Goal: Information Seeking & Learning: Find specific fact

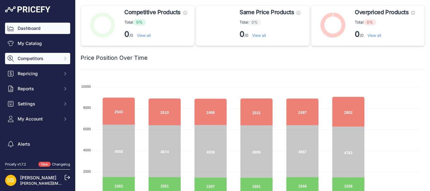
click at [38, 62] on button "Competitors" at bounding box center [37, 58] width 65 height 11
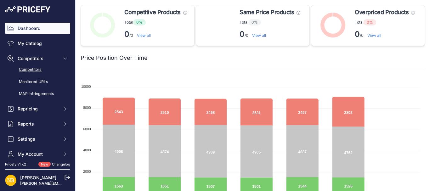
click at [31, 71] on link "Competitors" at bounding box center [37, 69] width 65 height 11
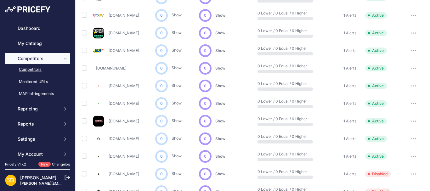
scroll to position [325, 0]
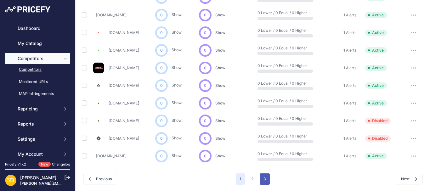
click at [264, 180] on button "3" at bounding box center [264, 178] width 10 height 11
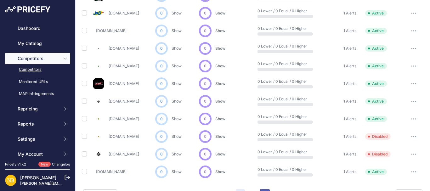
scroll to position [341, 0]
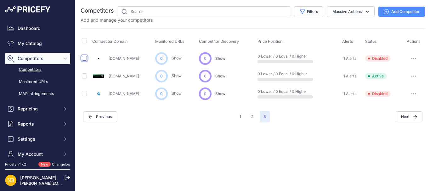
click at [83, 59] on input "checkbox" at bounding box center [84, 58] width 5 height 5
checkbox input "true"
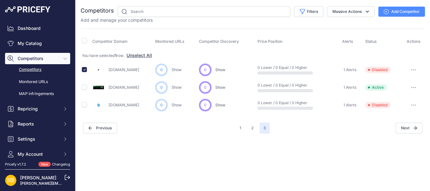
click at [414, 69] on icon "button" at bounding box center [413, 69] width 5 height 1
click at [386, 101] on button "Delete" at bounding box center [397, 103] width 53 height 10
click at [84, 88] on input "checkbox" at bounding box center [84, 87] width 5 height 5
checkbox input "true"
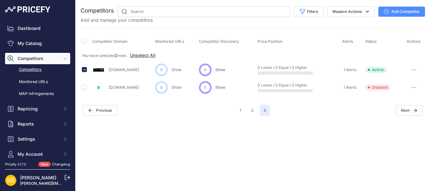
click at [413, 70] on icon "button" at bounding box center [413, 70] width 1 height 1
click at [390, 102] on button "Delete" at bounding box center [397, 103] width 53 height 10
click at [415, 69] on button "button" at bounding box center [413, 69] width 13 height 9
click at [383, 104] on button "Delete" at bounding box center [397, 103] width 53 height 10
click at [343, 16] on button "Massive Actions" at bounding box center [350, 11] width 47 height 11
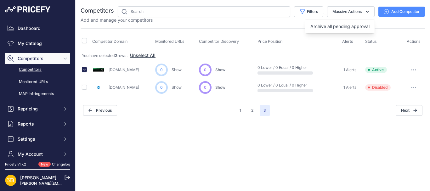
click at [334, 140] on div "Close You are not connected to the internet." at bounding box center [252, 95] width 354 height 191
click at [86, 86] on input "checkbox" at bounding box center [84, 87] width 5 height 5
checkbox input "true"
click at [415, 89] on button "button" at bounding box center [413, 87] width 13 height 9
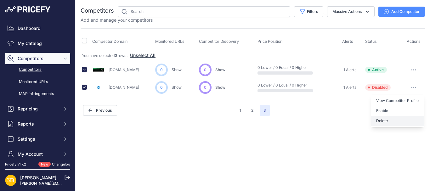
click at [388, 118] on button "Delete" at bounding box center [397, 121] width 53 height 10
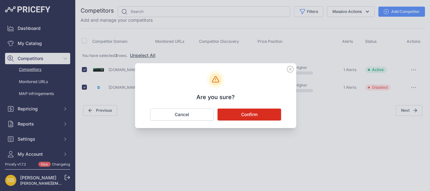
click at [248, 114] on button "Confirm" at bounding box center [249, 115] width 64 height 12
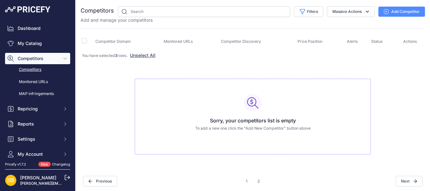
scroll to position [2, 0]
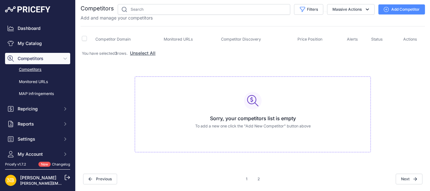
click at [30, 68] on link "Competitors" at bounding box center [37, 69] width 65 height 11
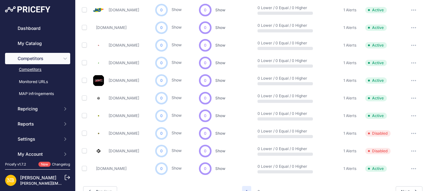
scroll to position [325, 0]
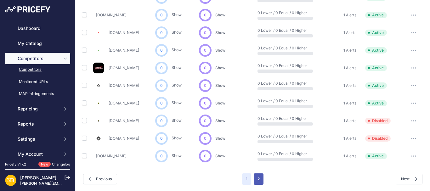
click at [255, 180] on button "2" at bounding box center [258, 178] width 10 height 11
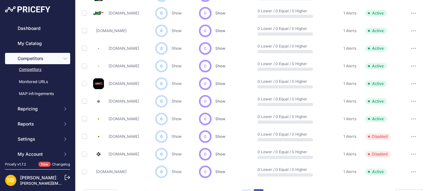
scroll to position [341, 0]
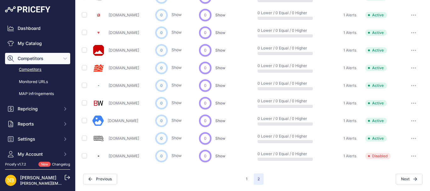
scroll to position [290, 0]
click at [83, 156] on input "checkbox" at bounding box center [84, 155] width 5 height 5
checkbox input "true"
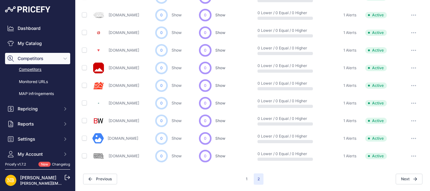
scroll to position [284, 0]
click at [85, 157] on input "checkbox" at bounding box center [84, 155] width 5 height 5
checkbox input "true"
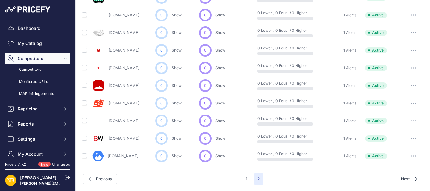
scroll to position [231, 0]
click at [411, 156] on icon "button" at bounding box center [413, 155] width 5 height 1
click at [83, 157] on input "checkbox" at bounding box center [84, 155] width 5 height 5
checkbox input "true"
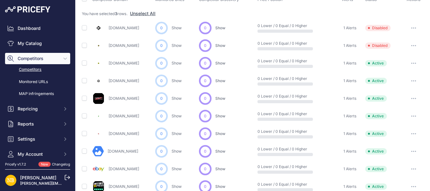
scroll to position [37, 0]
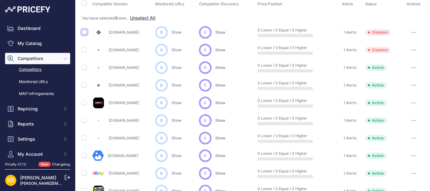
click at [86, 32] on input "checkbox" at bounding box center [84, 32] width 5 height 5
checkbox input "true"
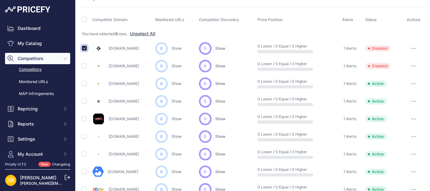
scroll to position [53, 0]
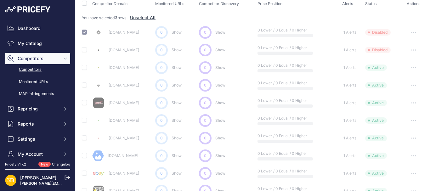
click at [411, 32] on icon "button" at bounding box center [413, 32] width 5 height 1
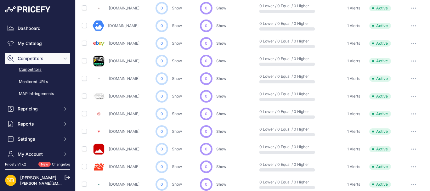
scroll to position [160, 0]
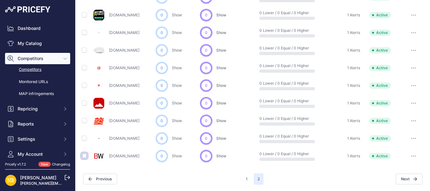
click at [82, 155] on input "checkbox" at bounding box center [84, 155] width 5 height 5
checkbox input "true"
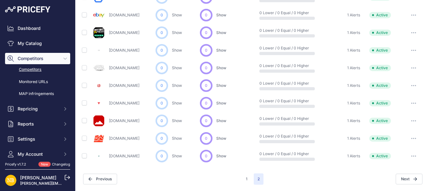
click at [411, 157] on icon "button" at bounding box center [413, 155] width 5 height 1
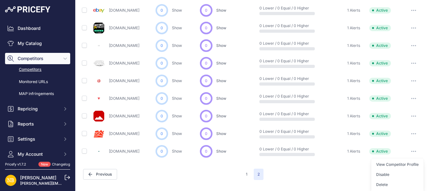
scroll to position [143, 0]
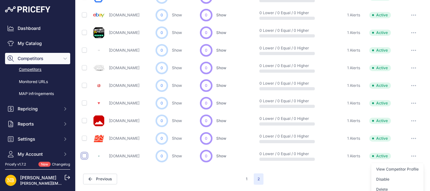
click at [85, 156] on input "checkbox" at bounding box center [84, 155] width 5 height 5
checkbox input "true"
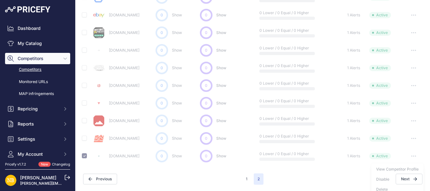
click at [412, 154] on button "button" at bounding box center [413, 156] width 13 height 9
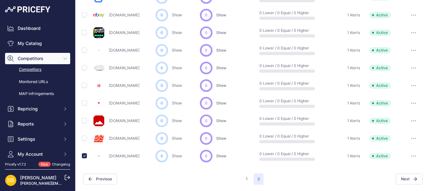
scroll to position [143, 0]
click at [412, 154] on button "button" at bounding box center [413, 156] width 13 height 9
click at [380, 188] on button "Delete" at bounding box center [397, 189] width 53 height 10
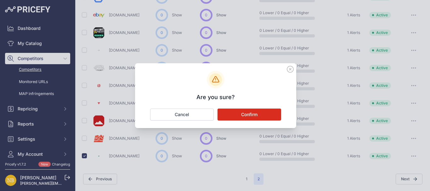
click at [229, 118] on button "Confirm" at bounding box center [249, 115] width 64 height 12
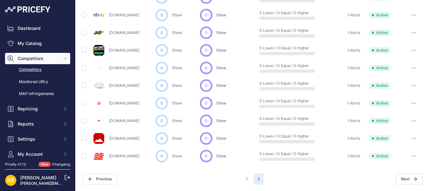
scroll to position [108, 0]
click at [84, 138] on input "checkbox" at bounding box center [84, 138] width 5 height 5
checkbox input "true"
click at [411, 138] on icon "button" at bounding box center [413, 138] width 5 height 1
click at [380, 172] on button "Delete" at bounding box center [397, 172] width 53 height 10
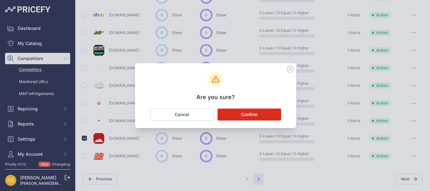
click at [245, 114] on button "Confirm" at bounding box center [249, 115] width 64 height 12
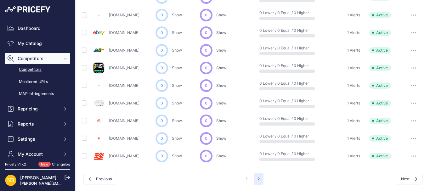
scroll to position [72, 0]
click at [85, 157] on input "checkbox" at bounding box center [84, 155] width 5 height 5
checkbox input "true"
click at [411, 156] on icon "button" at bounding box center [413, 155] width 5 height 1
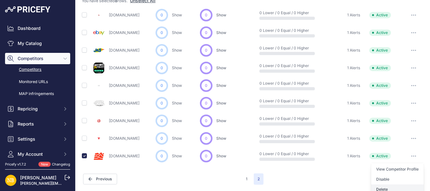
click at [385, 187] on button "Delete" at bounding box center [397, 189] width 53 height 10
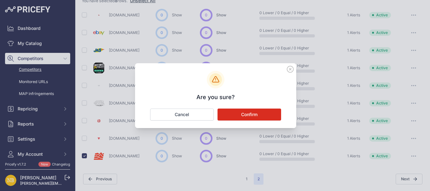
click at [249, 115] on button "Confirm" at bounding box center [249, 115] width 64 height 12
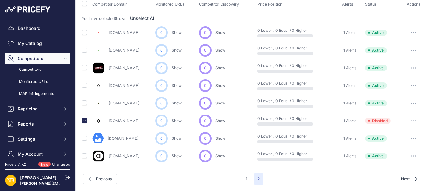
scroll to position [37, 0]
click at [83, 157] on input "checkbox" at bounding box center [84, 155] width 5 height 5
checkbox input "true"
click at [409, 157] on button "button" at bounding box center [413, 156] width 13 height 9
click at [389, 187] on button "Delete" at bounding box center [397, 189] width 53 height 10
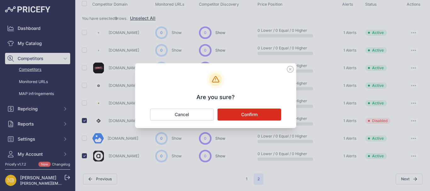
click at [259, 118] on button "Confirm" at bounding box center [249, 115] width 64 height 12
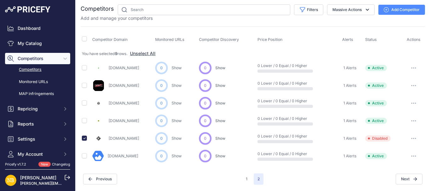
scroll to position [2, 0]
click at [86, 154] on input "checkbox" at bounding box center [84, 155] width 5 height 5
checkbox input "true"
click at [415, 156] on icon "button" at bounding box center [415, 156] width 1 height 1
click at [385, 186] on button "Delete" at bounding box center [397, 189] width 53 height 10
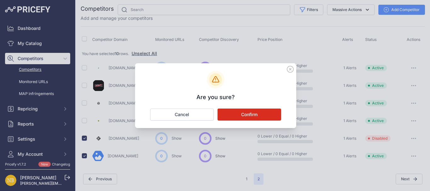
click at [248, 116] on button "Confirm" at bounding box center [249, 115] width 64 height 12
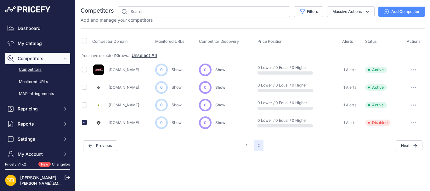
scroll to position [0, 0]
click at [413, 119] on button "button" at bounding box center [413, 122] width 13 height 9
click at [387, 152] on button "Delete" at bounding box center [397, 156] width 53 height 10
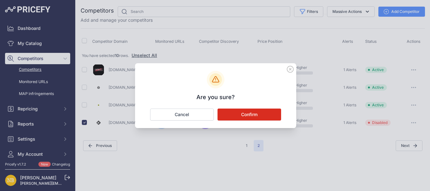
click at [246, 111] on button "Confirm" at bounding box center [249, 115] width 64 height 12
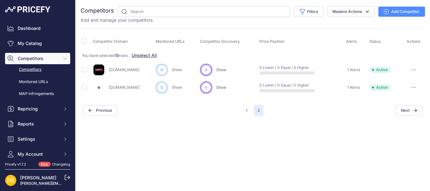
click at [85, 90] on td at bounding box center [86, 88] width 11 height 18
click at [86, 87] on input "checkbox" at bounding box center [84, 87] width 5 height 5
checkbox input "true"
click at [412, 103] on div "Competitors" at bounding box center [253, 61] width 344 height 110
click at [413, 89] on button "button" at bounding box center [413, 87] width 13 height 9
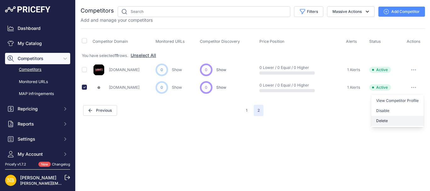
click at [390, 119] on button "Delete" at bounding box center [397, 121] width 53 height 10
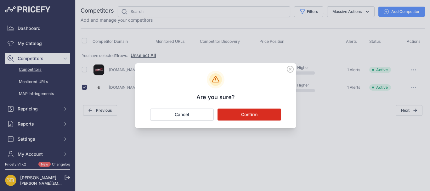
click at [269, 114] on button "Confirm" at bounding box center [249, 115] width 64 height 12
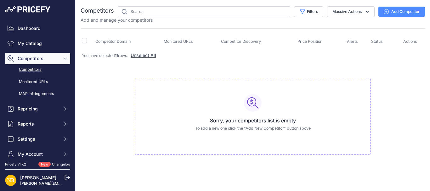
click at [40, 66] on link "Competitors" at bounding box center [37, 69] width 65 height 11
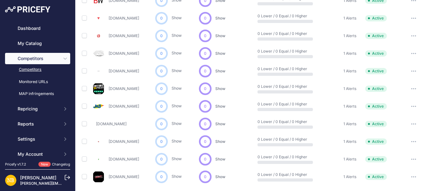
scroll to position [305, 0]
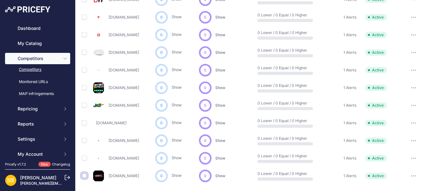
click at [82, 175] on input "checkbox" at bounding box center [84, 175] width 5 height 5
checkbox input "true"
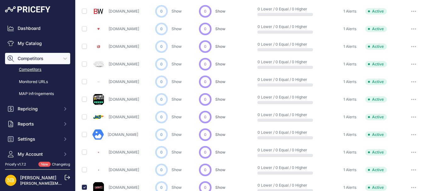
scroll to position [317, 0]
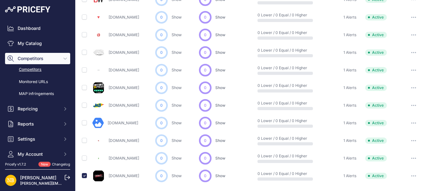
click at [411, 175] on icon "button" at bounding box center [413, 175] width 5 height 1
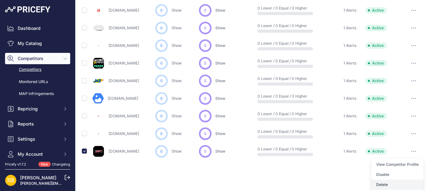
click at [381, 182] on button "Delete" at bounding box center [397, 185] width 53 height 10
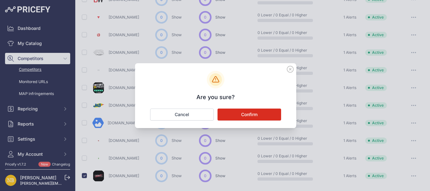
click at [246, 116] on button "Confirm" at bounding box center [249, 115] width 64 height 12
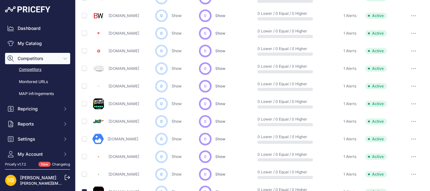
scroll to position [333, 0]
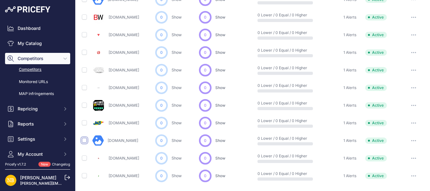
click at [84, 140] on input "checkbox" at bounding box center [84, 140] width 5 height 5
checkbox input "true"
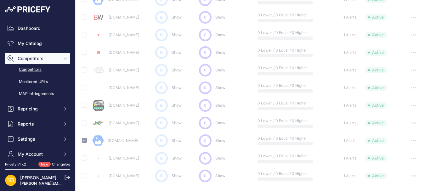
click at [413, 140] on icon "button" at bounding box center [413, 140] width 1 height 1
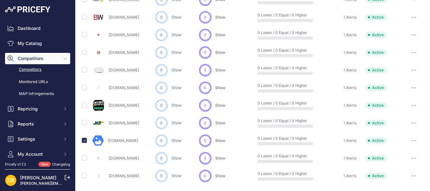
scroll to position [281, 0]
click at [412, 139] on button "button" at bounding box center [413, 140] width 13 height 9
click at [385, 176] on button "Delete" at bounding box center [397, 174] width 53 height 10
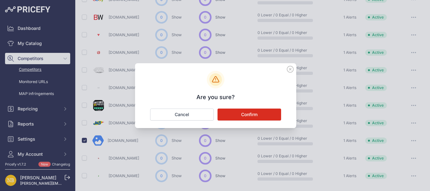
click at [258, 114] on button "Confirm" at bounding box center [249, 115] width 64 height 12
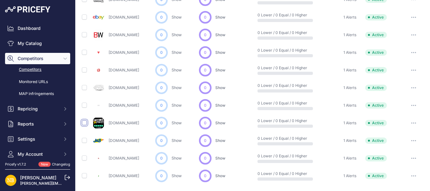
click at [85, 124] on input "checkbox" at bounding box center [84, 122] width 5 height 5
checkbox input "true"
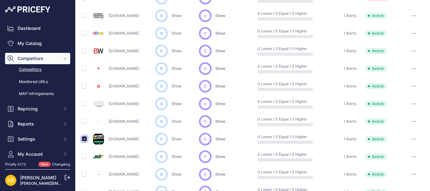
scroll to position [262, 0]
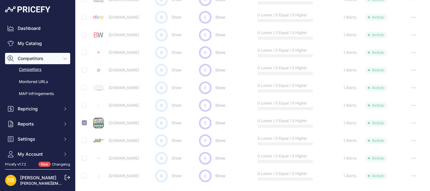
click at [411, 122] on button "button" at bounding box center [413, 123] width 13 height 9
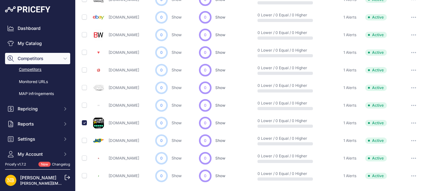
scroll to position [229, 0]
click at [413, 121] on button "button" at bounding box center [413, 123] width 13 height 9
click at [393, 155] on button "Delete" at bounding box center [397, 156] width 53 height 10
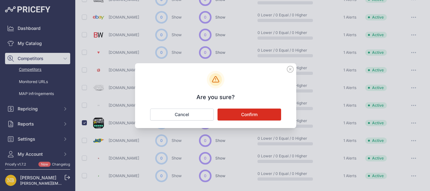
click at [217, 114] on div "Confirm Cancel" at bounding box center [215, 115] width 146 height 12
click at [234, 114] on button "Confirm" at bounding box center [249, 115] width 64 height 12
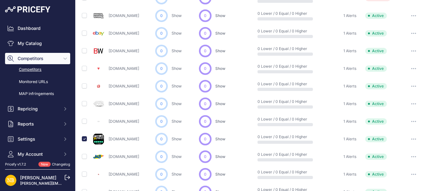
scroll to position [245, 0]
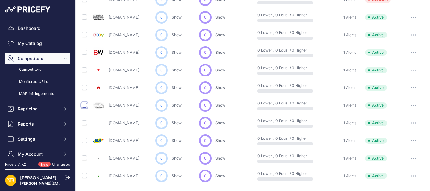
click at [86, 106] on input "checkbox" at bounding box center [84, 105] width 5 height 5
checkbox input "true"
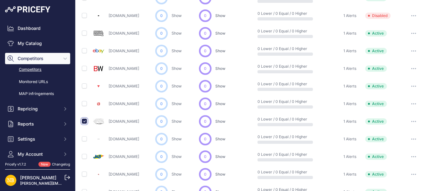
scroll to position [209, 0]
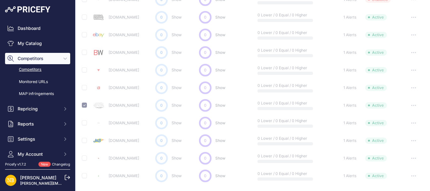
click at [407, 104] on button "button" at bounding box center [413, 105] width 13 height 9
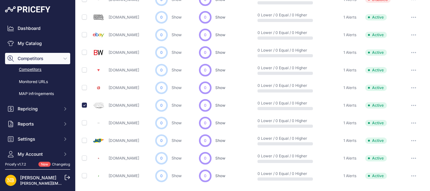
scroll to position [193, 0]
click at [411, 105] on icon "button" at bounding box center [413, 105] width 5 height 1
click at [381, 142] on button "Delete" at bounding box center [397, 139] width 53 height 10
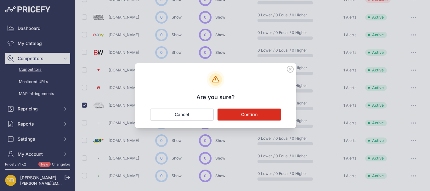
click at [270, 119] on button "Confirm" at bounding box center [249, 115] width 64 height 12
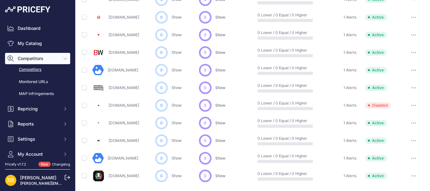
scroll to position [141, 0]
click at [86, 141] on input "checkbox" at bounding box center [84, 140] width 5 height 5
checkbox input "true"
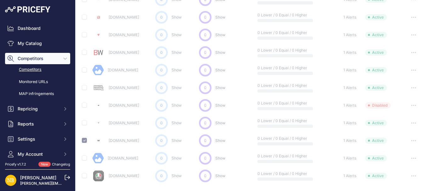
click at [411, 140] on icon "button" at bounding box center [413, 140] width 5 height 1
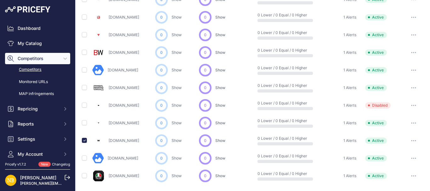
scroll to position [141, 0]
click at [411, 140] on icon "button" at bounding box center [413, 140] width 5 height 1
click at [385, 170] on button "Delete" at bounding box center [397, 174] width 53 height 10
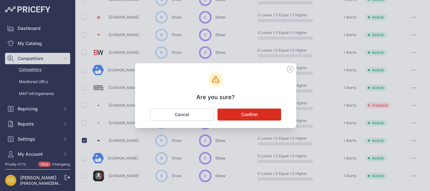
click at [251, 109] on button "Confirm" at bounding box center [249, 115] width 64 height 12
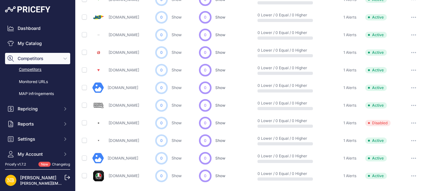
scroll to position [88, 0]
click at [85, 124] on input "checkbox" at bounding box center [84, 122] width 5 height 5
checkbox input "true"
click at [411, 123] on icon "button" at bounding box center [413, 122] width 5 height 1
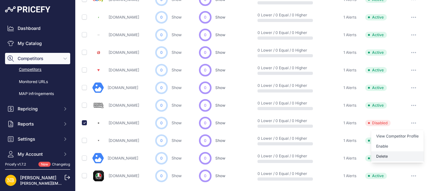
click at [386, 153] on button "Delete" at bounding box center [397, 156] width 53 height 10
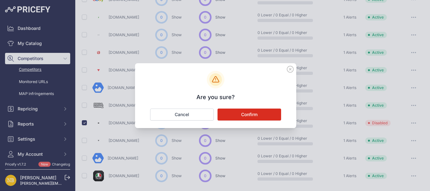
click at [249, 115] on button "Confirm" at bounding box center [249, 115] width 64 height 12
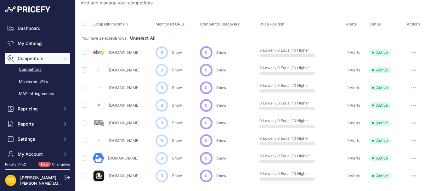
scroll to position [17, 0]
click at [84, 157] on input "checkbox" at bounding box center [84, 157] width 5 height 5
checkbox input "true"
click at [407, 155] on button "button" at bounding box center [413, 158] width 13 height 9
click at [377, 189] on button "Delete" at bounding box center [397, 192] width 53 height 10
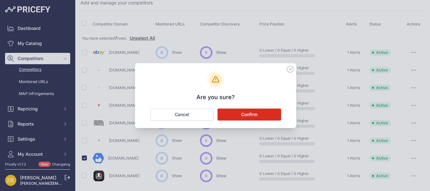
click at [234, 111] on button "Confirm" at bounding box center [249, 115] width 64 height 12
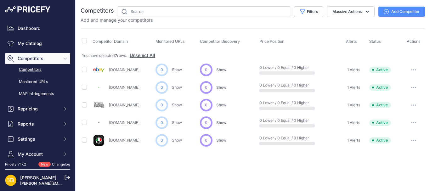
scroll to position [0, 0]
click at [86, 139] on input "checkbox" at bounding box center [84, 139] width 5 height 5
checkbox input "true"
click at [413, 143] on button "button" at bounding box center [413, 140] width 13 height 9
click at [384, 170] on button "Delete" at bounding box center [397, 174] width 53 height 10
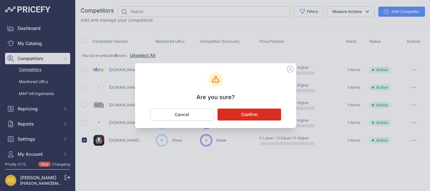
click at [253, 111] on button "Confirm" at bounding box center [249, 115] width 64 height 12
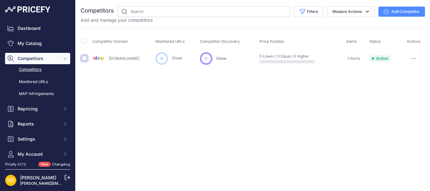
click at [85, 60] on input "checkbox" at bounding box center [84, 58] width 5 height 5
checkbox input "true"
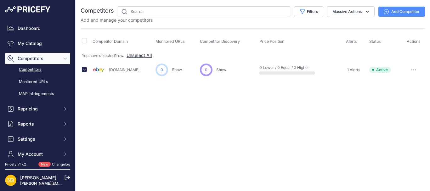
click at [412, 70] on icon "button" at bounding box center [413, 69] width 5 height 1
click at [383, 104] on button "Delete" at bounding box center [397, 103] width 53 height 10
click at [414, 70] on icon "button" at bounding box center [413, 69] width 5 height 1
click at [386, 101] on button "Delete" at bounding box center [397, 103] width 53 height 10
click at [414, 69] on button "button" at bounding box center [413, 69] width 13 height 9
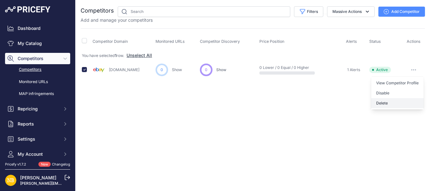
click at [383, 103] on button "Delete" at bounding box center [397, 103] width 53 height 10
click at [416, 67] on button "button" at bounding box center [413, 69] width 13 height 9
click at [387, 100] on button "Delete" at bounding box center [397, 103] width 53 height 10
click at [297, 115] on div "Close You are not connected to the internet." at bounding box center [252, 95] width 354 height 191
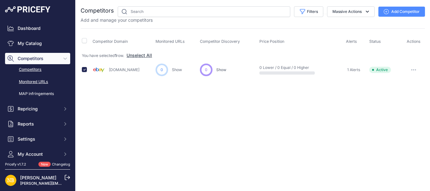
click at [30, 83] on link "Monitored URLs" at bounding box center [37, 81] width 65 height 11
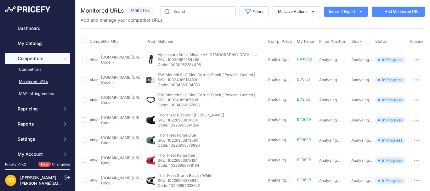
click at [346, 11] on button "Import / Export" at bounding box center [346, 12] width 44 height 10
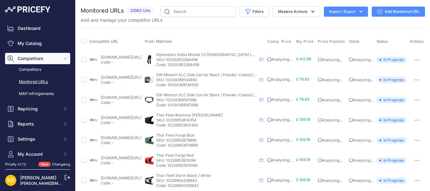
click at [339, 15] on button "Import / Export" at bounding box center [346, 12] width 44 height 10
click at [281, 44] on span "Comp. Price" at bounding box center [279, 41] width 24 height 5
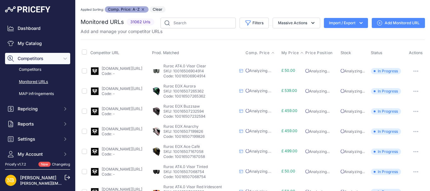
click at [298, 53] on span "My Price" at bounding box center [290, 52] width 18 height 5
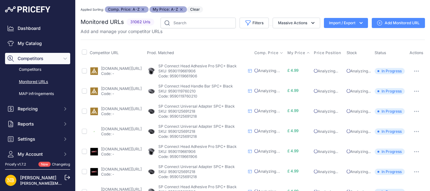
click at [270, 54] on span "Comp. Price" at bounding box center [266, 52] width 24 height 5
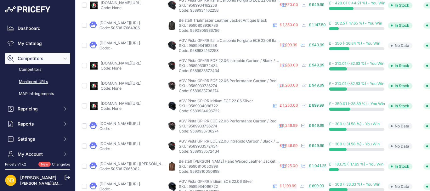
scroll to position [110, 0]
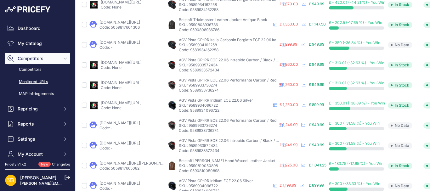
click at [136, 61] on link "agv.com/gb/en/pista-gp-rr-intrepido-matt-carbon-blk-red---motorbike-full-face-h…" at bounding box center [121, 62] width 41 height 5
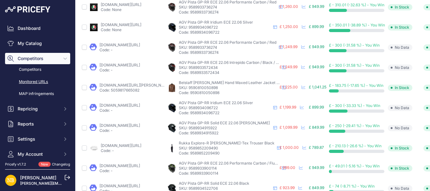
scroll to position [307, 0]
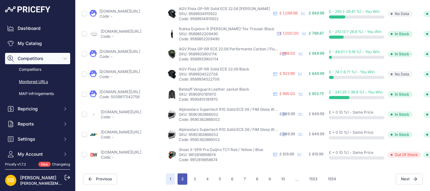
click at [182, 173] on button "2" at bounding box center [182, 178] width 10 height 11
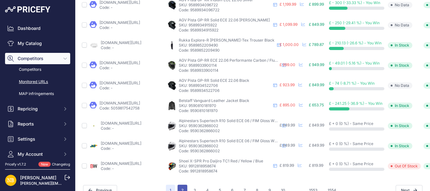
scroll to position [323, 0]
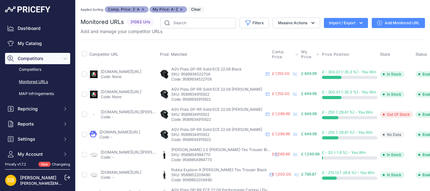
click at [195, 7] on span "Clear" at bounding box center [196, 9] width 16 height 6
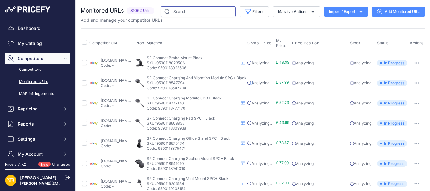
click at [187, 12] on input "text" at bounding box center [197, 11] width 75 height 11
paste input "9589934915922"
type input "9589934915922"
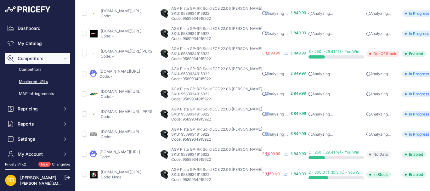
scroll to position [74, 23]
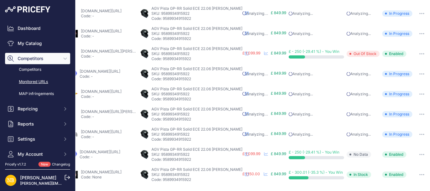
click at [96, 149] on link "[DOMAIN_NAME][URL]" at bounding box center [100, 151] width 41 height 5
click at [92, 49] on link "essexbikerscentre.co.uk/agv-pista-gp-rr-matt-carbon-motorcycle-race-helmet-acu-…" at bounding box center [116, 51] width 71 height 5
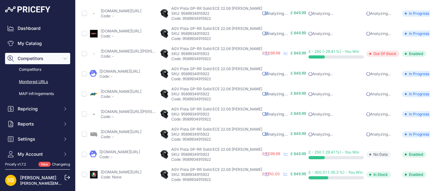
click at [135, 149] on link "[DOMAIN_NAME][URL]" at bounding box center [119, 151] width 41 height 5
click at [137, 149] on link "[DOMAIN_NAME][URL]" at bounding box center [119, 151] width 41 height 5
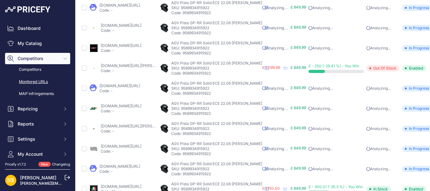
scroll to position [71, 0]
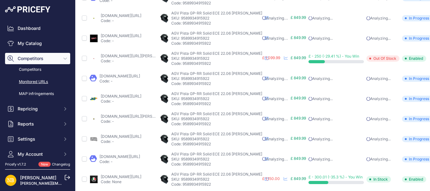
scroll to position [74, 0]
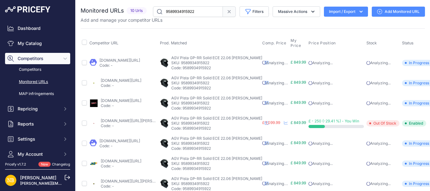
scroll to position [74, 0]
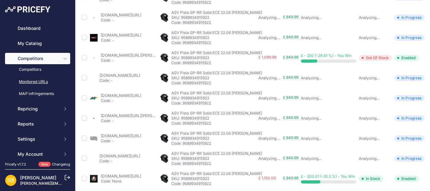
scroll to position [74, 0]
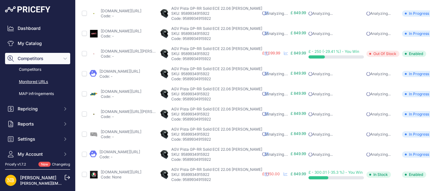
click at [117, 149] on div "[DOMAIN_NAME][URL] Code: -" at bounding box center [119, 154] width 41 height 10
click at [123, 149] on link "[DOMAIN_NAME][URL]" at bounding box center [119, 151] width 41 height 5
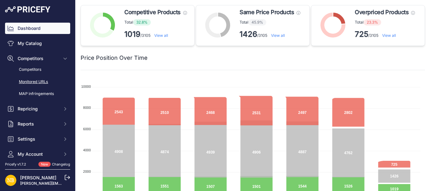
click at [42, 82] on link "Monitored URLs" at bounding box center [37, 81] width 65 height 11
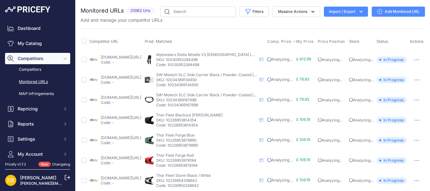
click at [284, 43] on span "Comp. Price" at bounding box center [279, 41] width 24 height 5
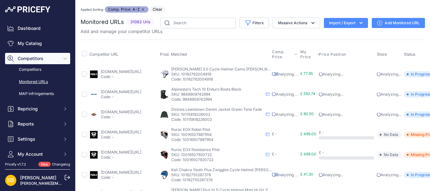
click at [305, 53] on span "My Price" at bounding box center [307, 54] width 15 height 10
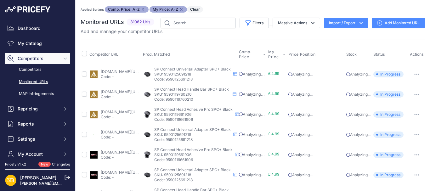
click at [193, 11] on span "Clear" at bounding box center [195, 9] width 16 height 6
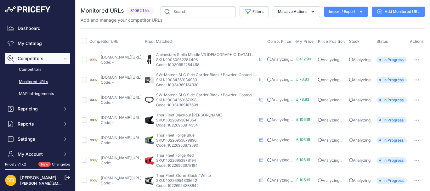
click at [279, 42] on span "Comp. Price" at bounding box center [279, 41] width 24 height 5
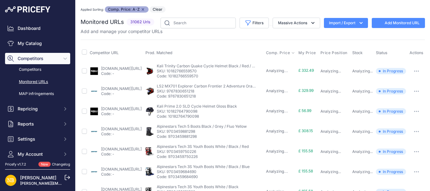
click at [287, 55] on span "Comp. Price" at bounding box center [278, 52] width 24 height 5
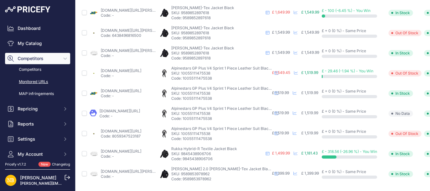
scroll to position [307, 0]
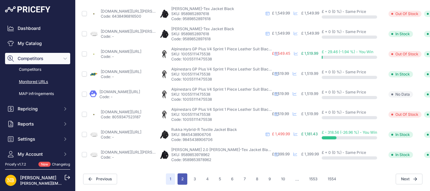
click at [181, 175] on button "2" at bounding box center [182, 178] width 10 height 11
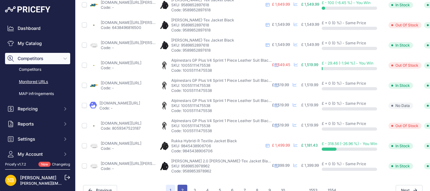
scroll to position [323, 0]
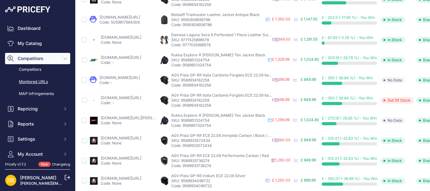
scroll to position [27, 0]
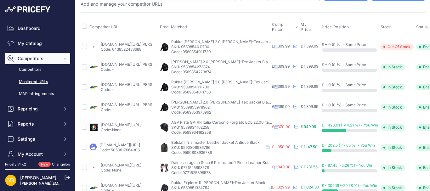
drag, startPoint x: 220, startPoint y: 52, endPoint x: 190, endPoint y: 50, distance: 29.6
click at [190, 50] on p "Code: 9589854011730" at bounding box center [221, 51] width 101 height 5
copy p "9589854011730"
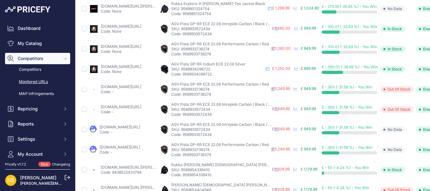
scroll to position [270, 0]
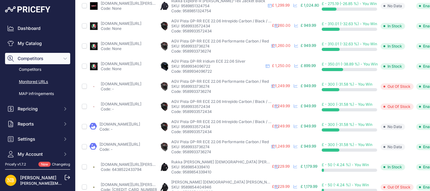
click at [131, 144] on link "[DOMAIN_NAME][URL]" at bounding box center [119, 144] width 41 height 5
click at [129, 123] on link "[DOMAIN_NAME][URL]" at bounding box center [119, 124] width 41 height 5
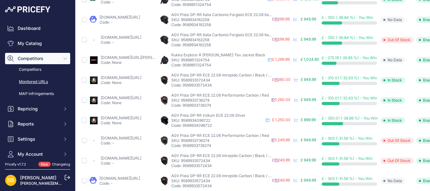
scroll to position [217, 0]
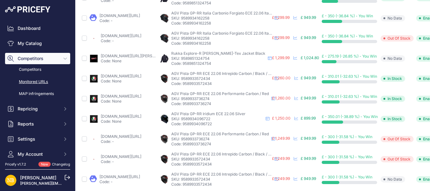
click at [125, 117] on link "agv.com/gb/en/pista-gp-rr-mono-iridium-carbon---motorbike-full-face-helmet-e220…" at bounding box center [121, 116] width 41 height 5
click at [122, 95] on link "agv.com/gb/en/pista-gp-rr-performante-carbon-red---motorbike-full-face-helmet-e…" at bounding box center [121, 96] width 41 height 5
click at [128, 75] on link "agv.com/gb/en/pista-gp-rr-intrepido-matt-carbon-blk-red---motorbike-full-face-h…" at bounding box center [121, 76] width 41 height 5
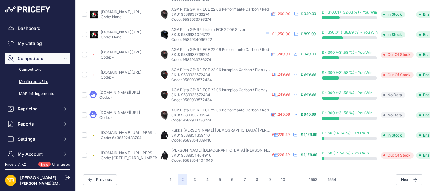
scroll to position [307, 0]
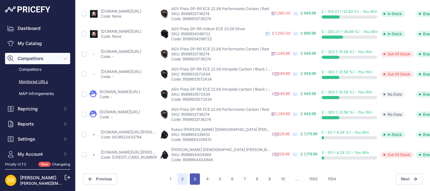
click at [190, 175] on button "3" at bounding box center [195, 178] width 10 height 11
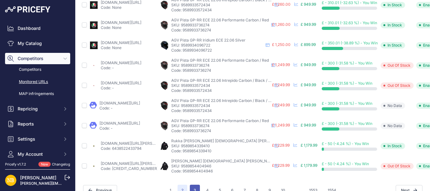
scroll to position [323, 0]
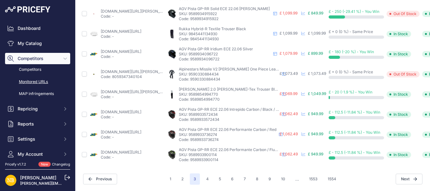
scroll to position [307, 0]
click at [120, 150] on link "jsaccessories.co.uk/product/agv-pista-gp-rr-helmet-ece-2206-performante-carbon-…" at bounding box center [121, 152] width 41 height 5
click at [124, 89] on link "motolegends.com/rukka-nivala-2-0-trousers-in-black?prirule_jdsnikfkfjsd=1692" at bounding box center [136, 91] width 71 height 5
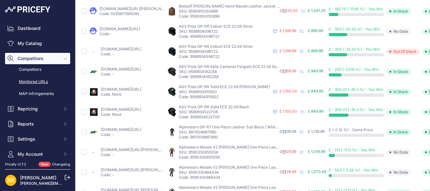
scroll to position [58, 0]
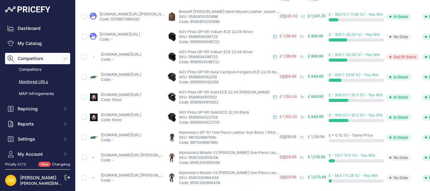
click at [114, 32] on link "[DOMAIN_NAME][URL]" at bounding box center [119, 34] width 41 height 5
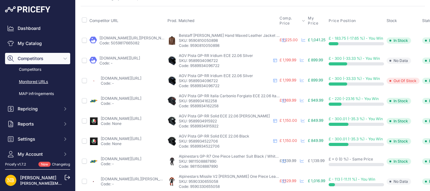
scroll to position [35, 0]
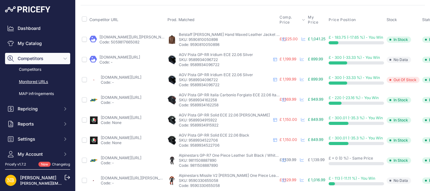
click at [140, 59] on link "[DOMAIN_NAME][URL]" at bounding box center [119, 57] width 41 height 5
drag, startPoint x: 219, startPoint y: 59, endPoint x: 188, endPoint y: 60, distance: 30.2
click at [188, 60] on p "SKU: 9589934096722" at bounding box center [225, 59] width 92 height 5
copy p "9589934096722"
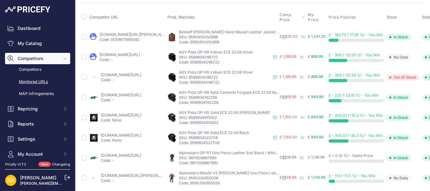
scroll to position [0, 0]
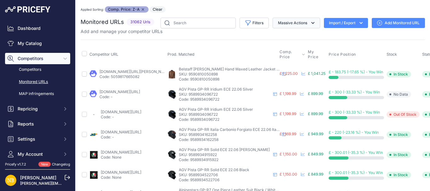
click at [279, 18] on button "Massive Actions" at bounding box center [295, 23] width 47 height 11
click at [256, 25] on button "Filters" at bounding box center [253, 23] width 29 height 11
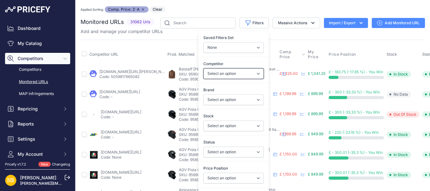
click at [221, 74] on select "Select an option ebay.co.uk asos.com sportsbikeshop.co.uk gearchangeonline.com …" at bounding box center [233, 73] width 60 height 11
select select "14905"
click at [203, 68] on select "Select an option ebay.co.uk asos.com sportsbikeshop.co.uk gearchangeonline.com …" at bounding box center [233, 73] width 60 height 11
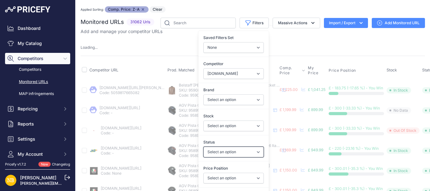
click at [216, 151] on select "Select an option Enabled Disabled In progress Scraping Failed Not Found Missing…" at bounding box center [233, 152] width 60 height 11
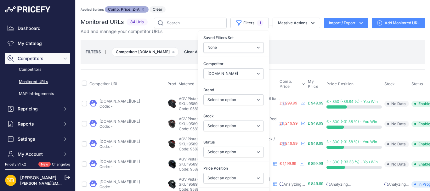
click at [341, 55] on div "FILTERS | Competitor: [DOMAIN_NAME] Remove filter option Clear All | Save curre…" at bounding box center [253, 51] width 334 height 17
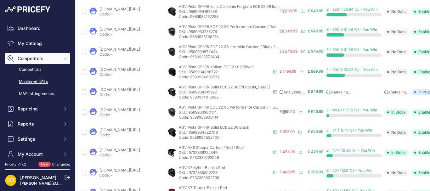
scroll to position [93, 0]
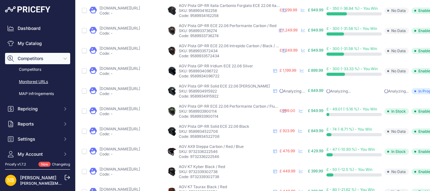
click at [115, 108] on link "[DOMAIN_NAME][URL]" at bounding box center [119, 108] width 41 height 5
click at [135, 128] on link "[DOMAIN_NAME][URL]" at bounding box center [119, 128] width 41 height 5
click at [133, 147] on link "[DOMAIN_NAME][URL]" at bounding box center [119, 149] width 41 height 5
click at [118, 169] on link "[DOMAIN_NAME][URL]" at bounding box center [119, 169] width 41 height 5
drag, startPoint x: 424, startPoint y: 87, endPoint x: 421, endPoint y: 111, distance: 23.4
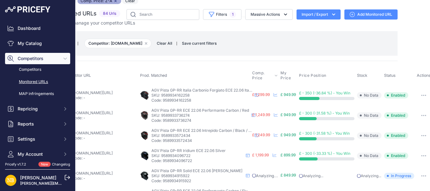
scroll to position [44, 27]
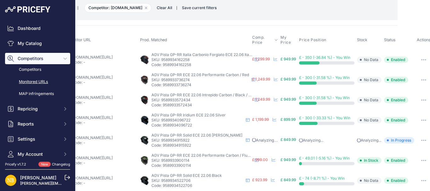
click at [98, 58] on link "[DOMAIN_NAME][URL]" at bounding box center [92, 57] width 41 height 5
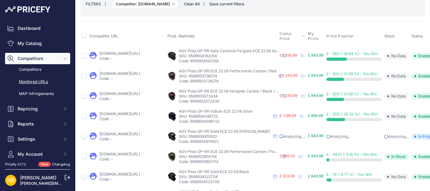
scroll to position [51, 0]
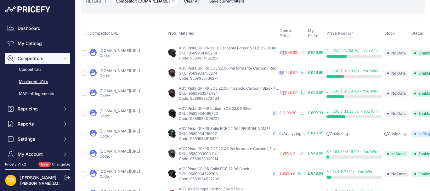
click at [129, 51] on link "[DOMAIN_NAME][URL]" at bounding box center [119, 50] width 41 height 5
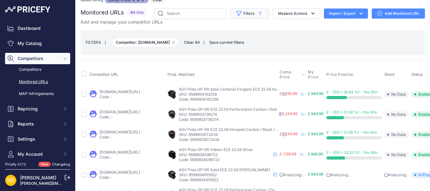
click at [243, 14] on button "Filters 1" at bounding box center [249, 13] width 38 height 11
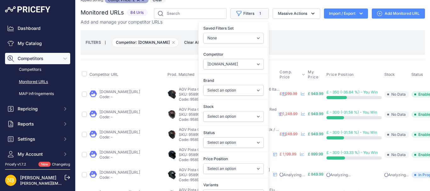
click at [243, 14] on button "Filters 1" at bounding box center [249, 13] width 38 height 11
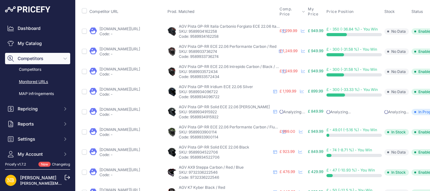
scroll to position [100, 0]
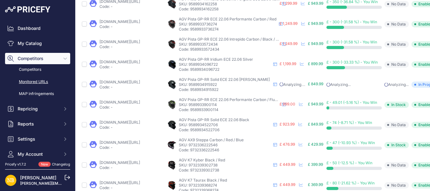
click at [117, 102] on link "[DOMAIN_NAME][URL]" at bounding box center [119, 102] width 41 height 5
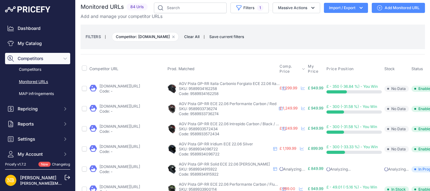
scroll to position [0, 0]
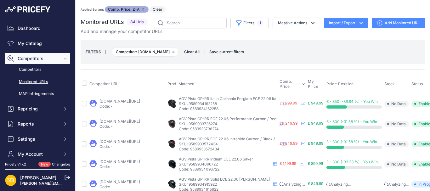
click at [203, 53] on span "Clear All" at bounding box center [192, 52] width 22 height 6
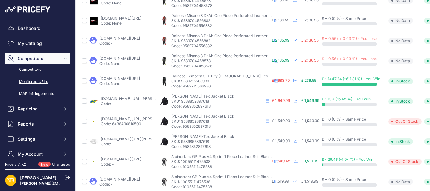
scroll to position [217, 0]
